Goal: Answer question/provide support: Share knowledge or assist other users

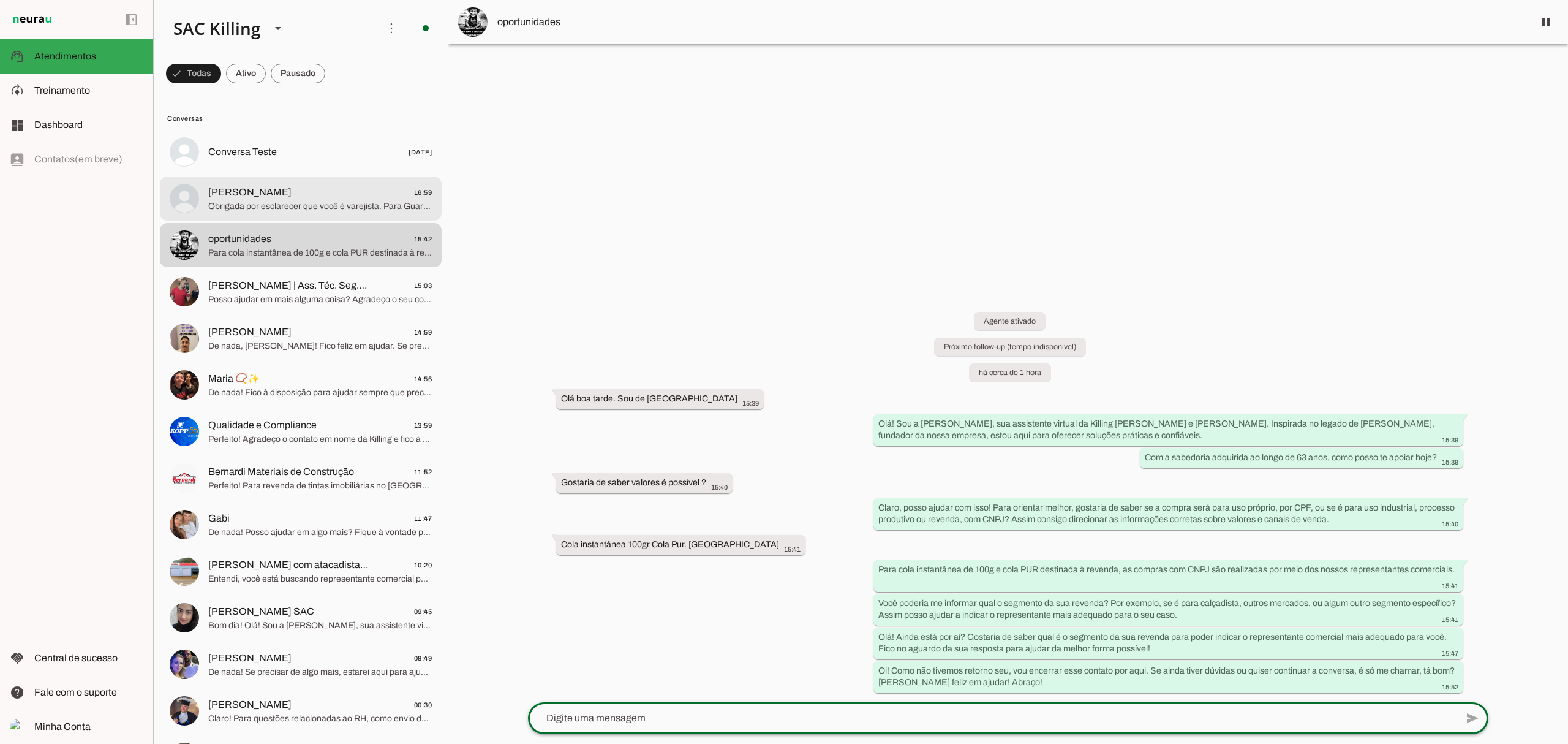
click at [277, 192] on span "[PERSON_NAME]" at bounding box center [250, 192] width 83 height 15
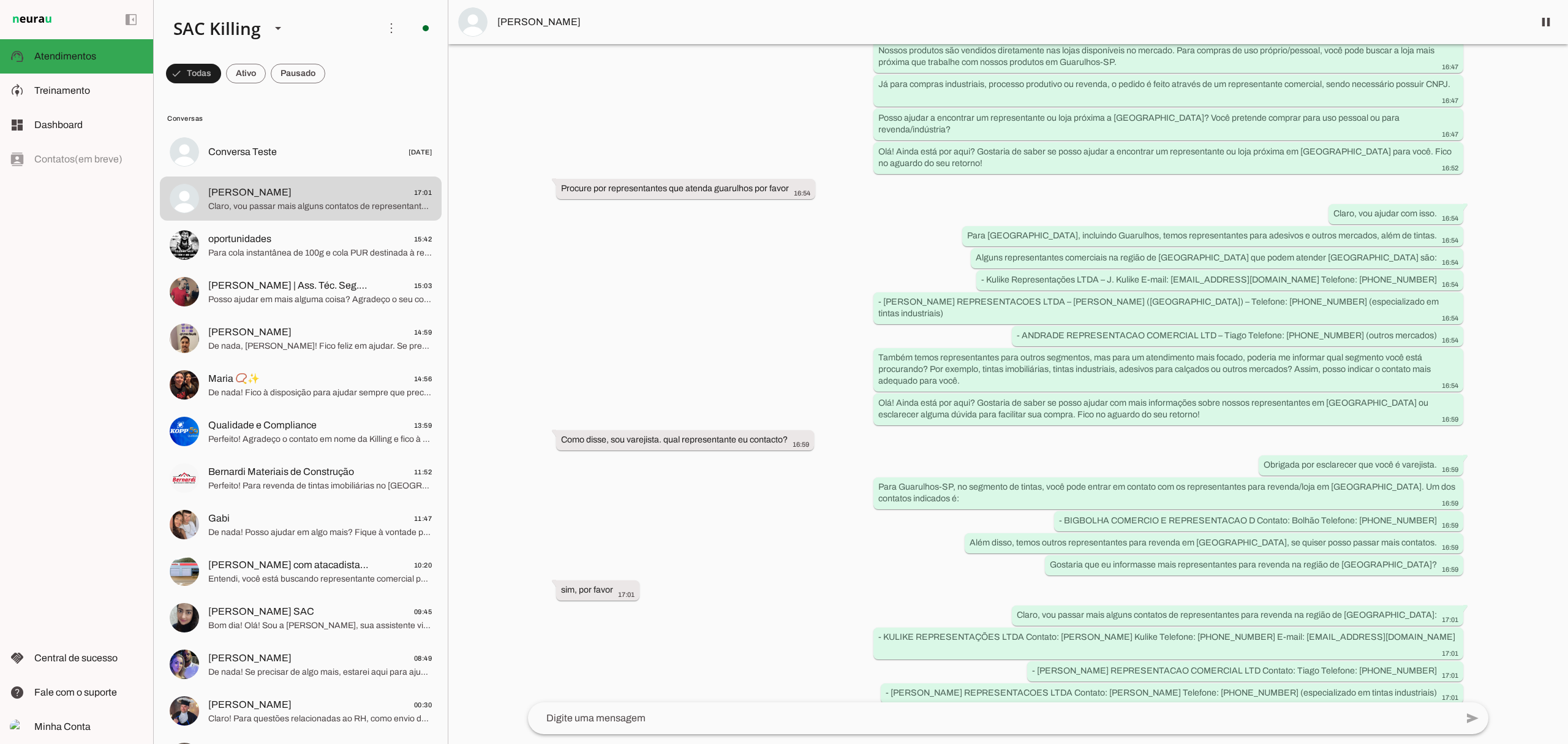
scroll to position [324, 0]
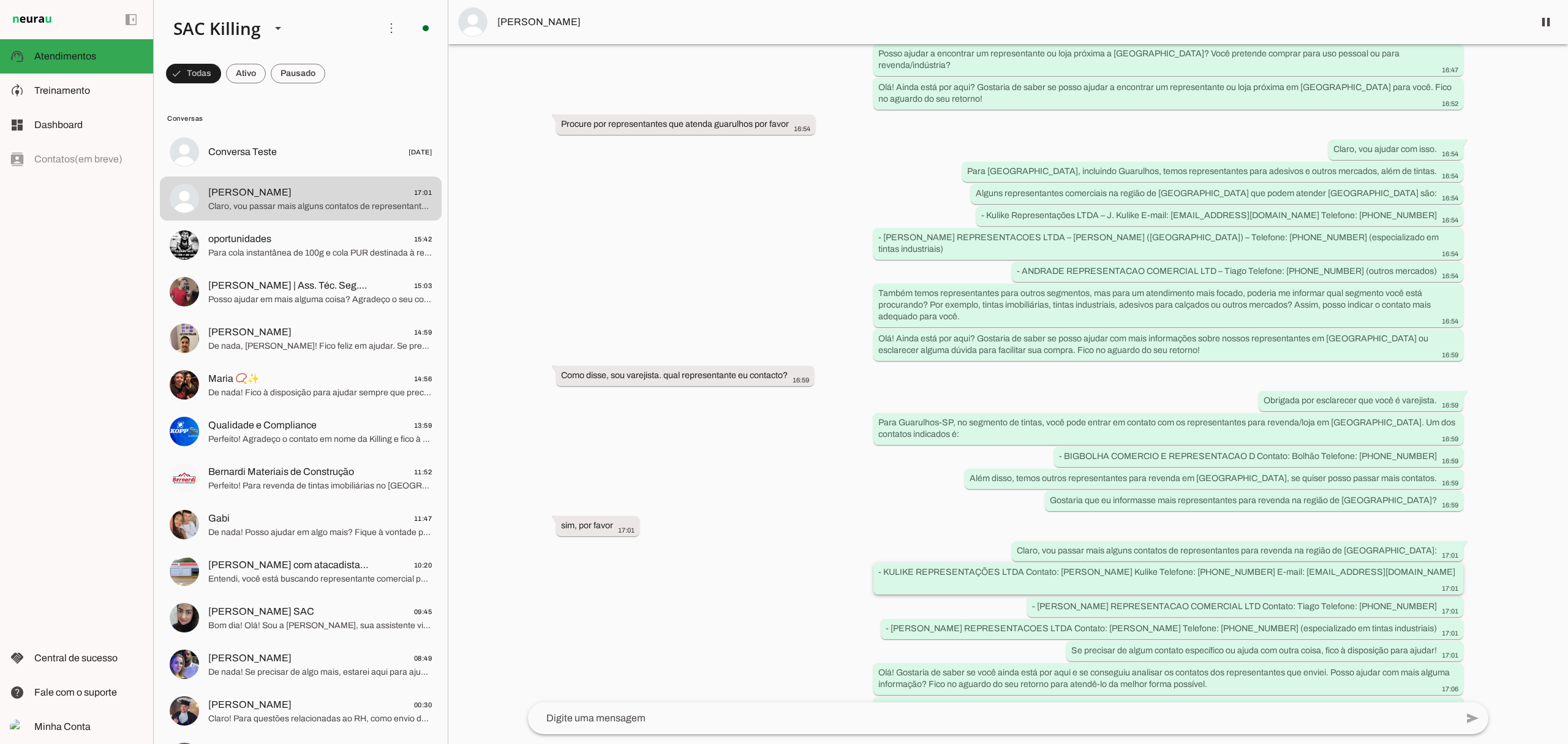
drag, startPoint x: 1001, startPoint y: 542, endPoint x: 1029, endPoint y: 545, distance: 28.2
click at [1029, 566] on div "- KULIKE REPRESENTAÇÕES LTDA Contato: [PERSON_NAME] Kulike Telefone: [PHONE_NUM…" at bounding box center [1169, 579] width 580 height 27
